Goal: Navigation & Orientation: Find specific page/section

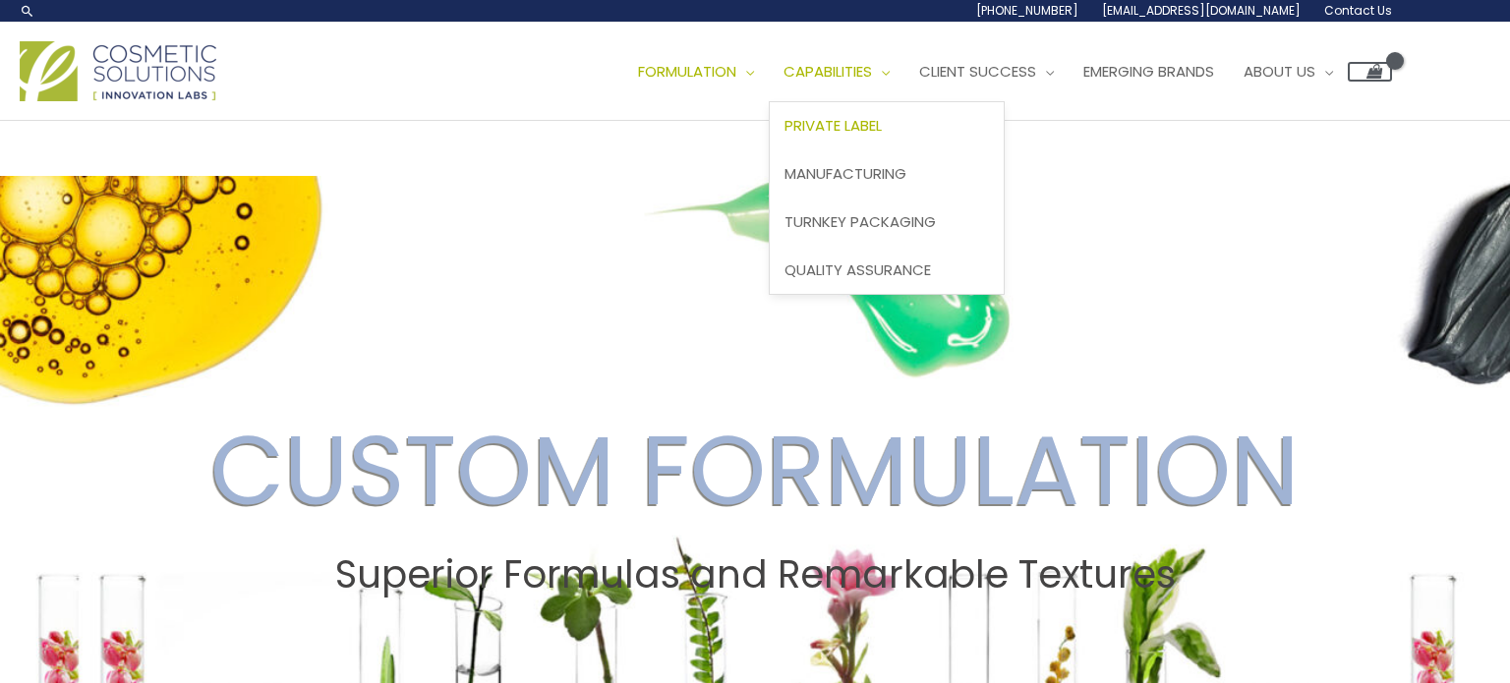
click at [785, 136] on span "Private Label" at bounding box center [833, 125] width 97 height 21
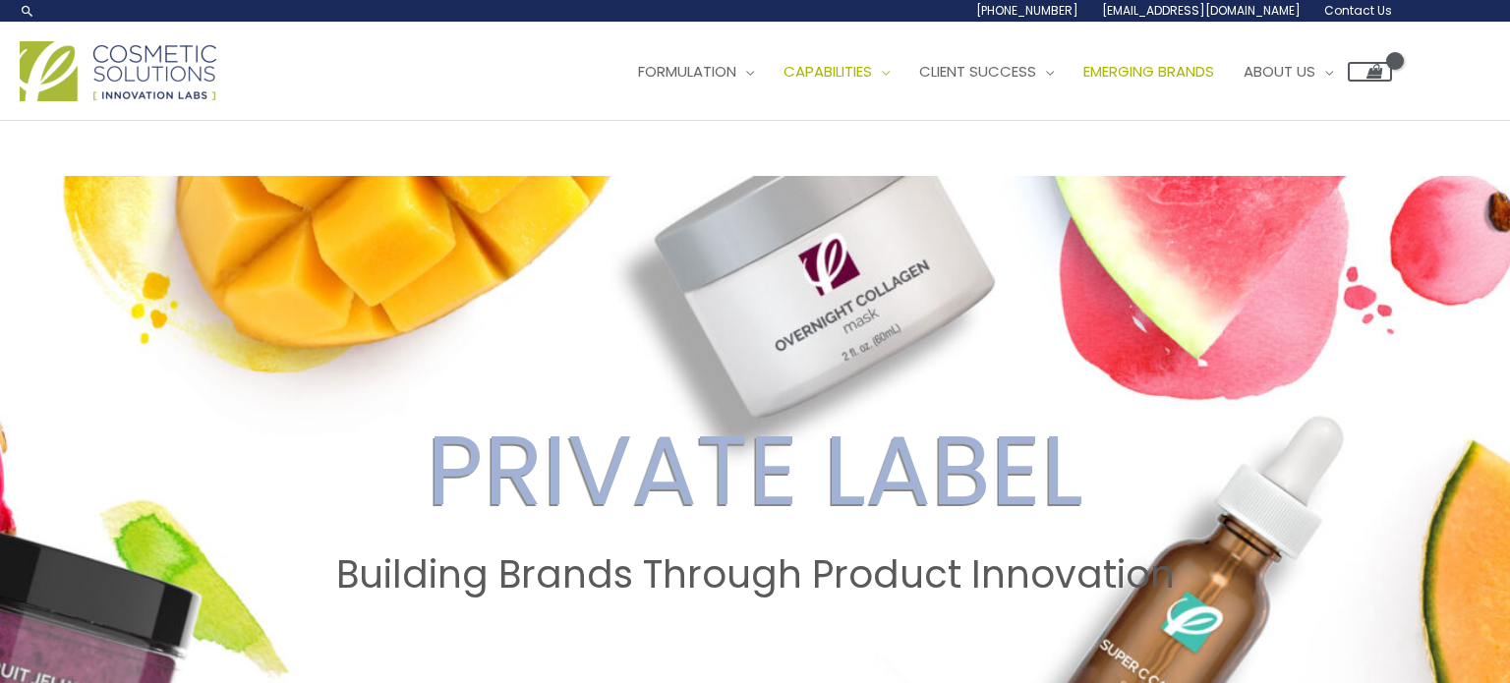
click at [1083, 82] on span "Emerging Brands" at bounding box center [1148, 71] width 131 height 21
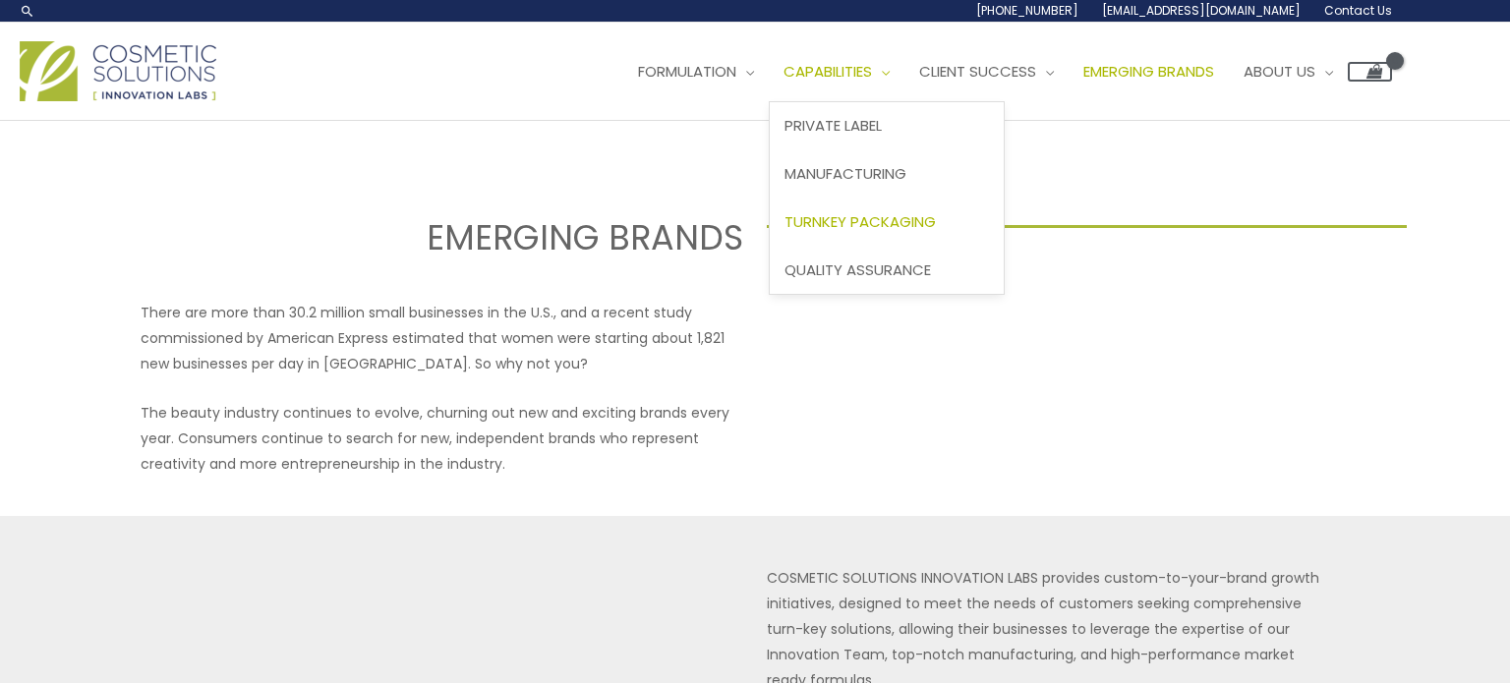
click at [785, 232] on span "Turnkey Packaging" at bounding box center [860, 221] width 151 height 21
